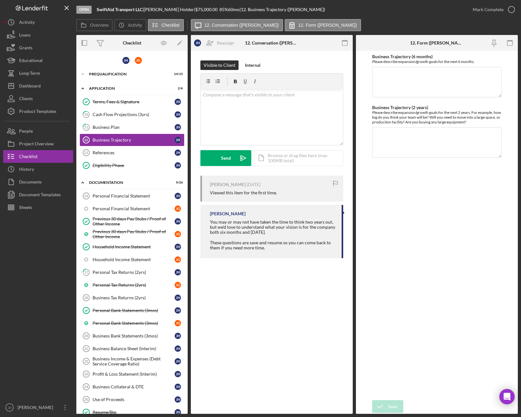
scroll to position [85, 0]
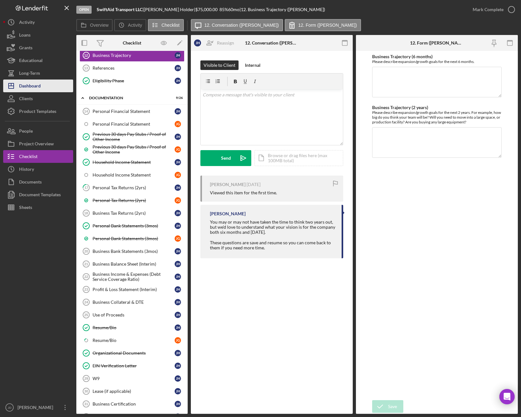
click at [28, 86] on div "Dashboard" at bounding box center [30, 86] width 22 height 14
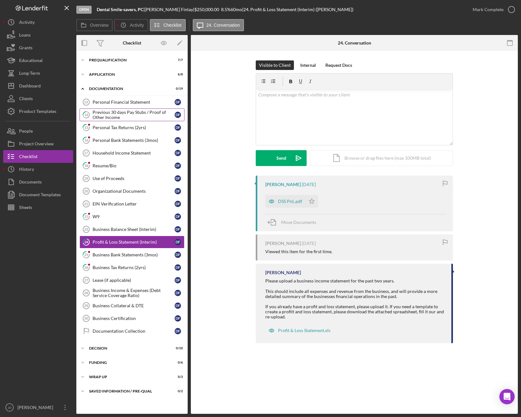
click at [138, 110] on div "Previous 30 days Pay Stubs / Proof of Other Income" at bounding box center [133, 115] width 82 height 10
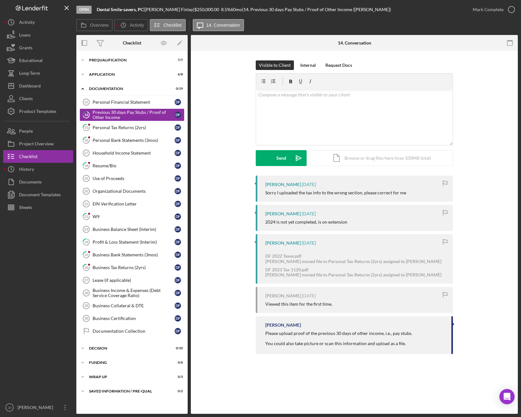
click at [56, 298] on div at bounding box center [38, 307] width 70 height 187
